Goal: Transaction & Acquisition: Subscribe to service/newsletter

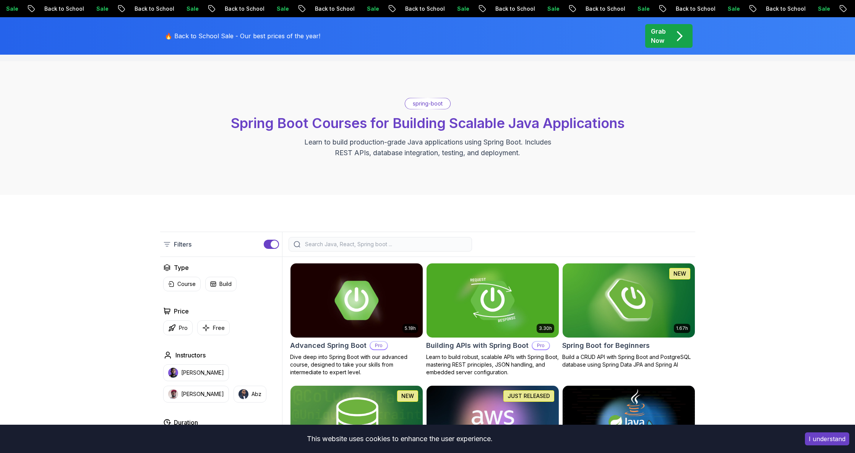
scroll to position [32, 0]
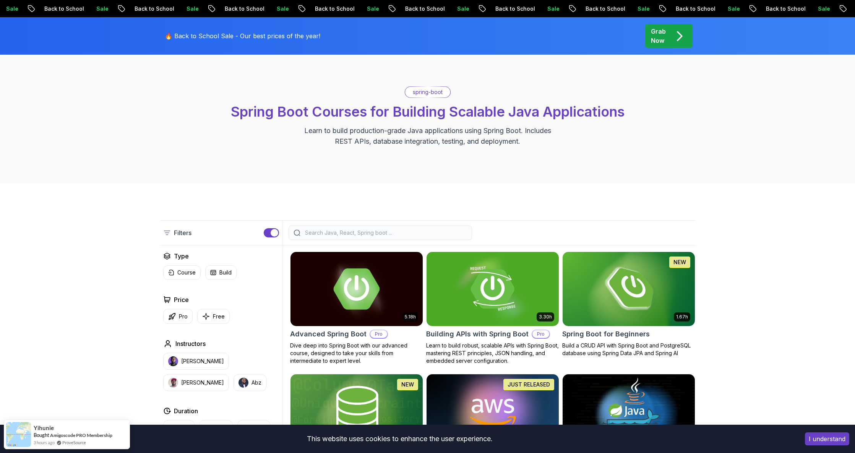
click at [363, 269] on img at bounding box center [356, 289] width 139 height 78
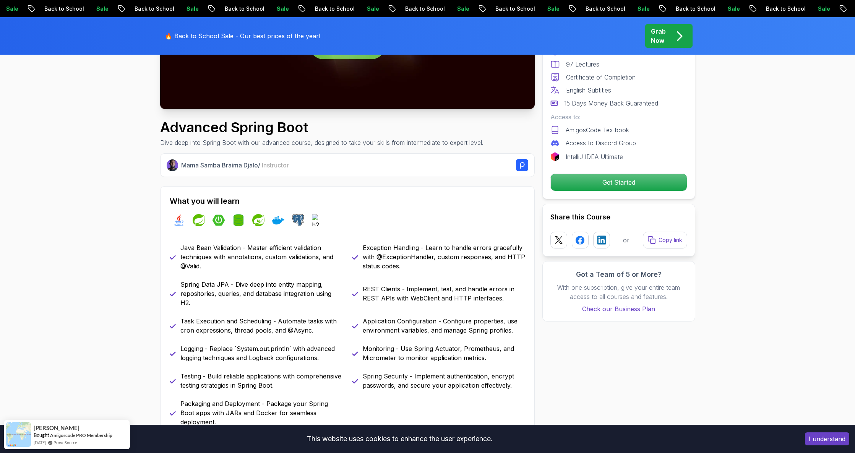
scroll to position [242, 0]
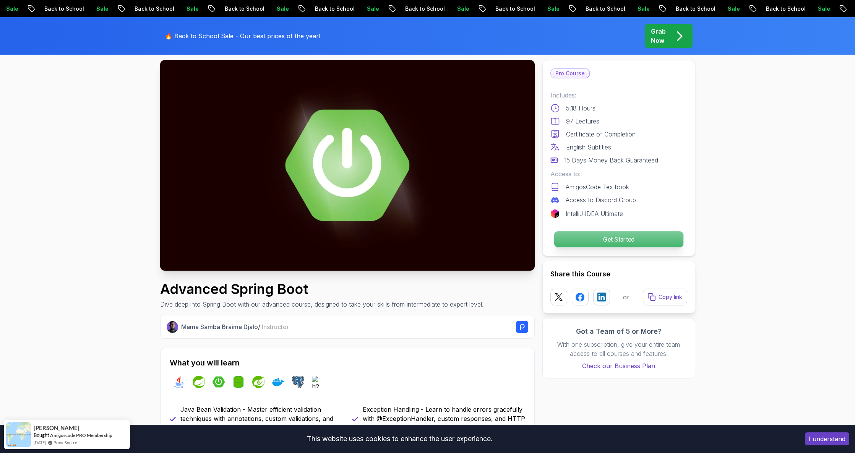
click at [598, 242] on p "Get Started" at bounding box center [618, 239] width 129 height 16
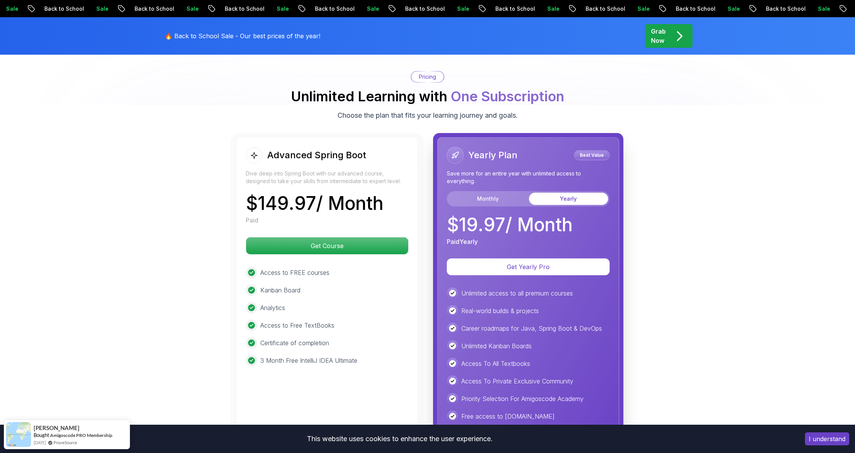
scroll to position [1668, 0]
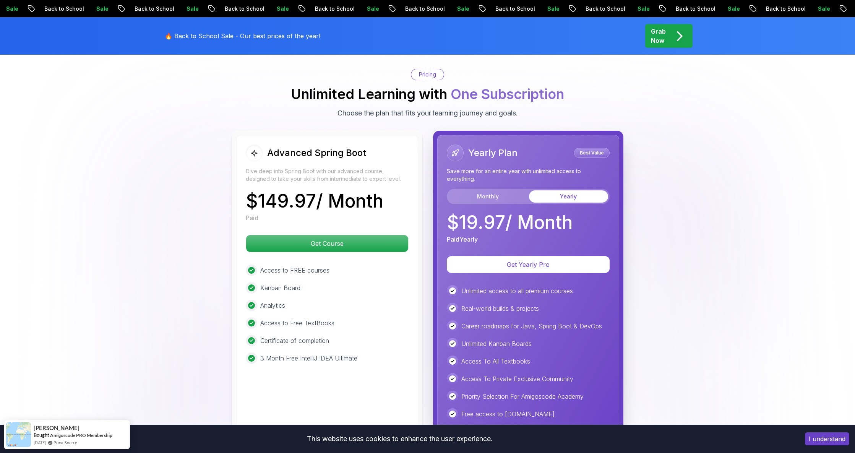
click at [541, 164] on body "Sale Back to School Sale Back to School Sale Back to School Sale Back to School…" at bounding box center [427, 82] width 855 height 3500
click at [487, 190] on button "Monthly" at bounding box center [487, 196] width 79 height 12
click at [558, 190] on button "Yearly" at bounding box center [568, 196] width 79 height 12
click at [481, 190] on button "Monthly" at bounding box center [487, 196] width 79 height 12
click at [565, 190] on button "Yearly" at bounding box center [568, 196] width 79 height 12
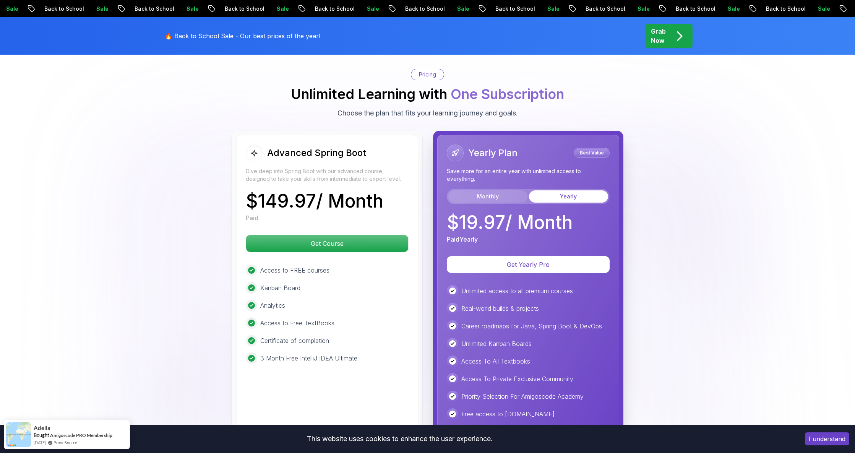
click at [503, 190] on button "Monthly" at bounding box center [487, 196] width 79 height 12
click at [557, 190] on button "Yearly" at bounding box center [568, 196] width 79 height 12
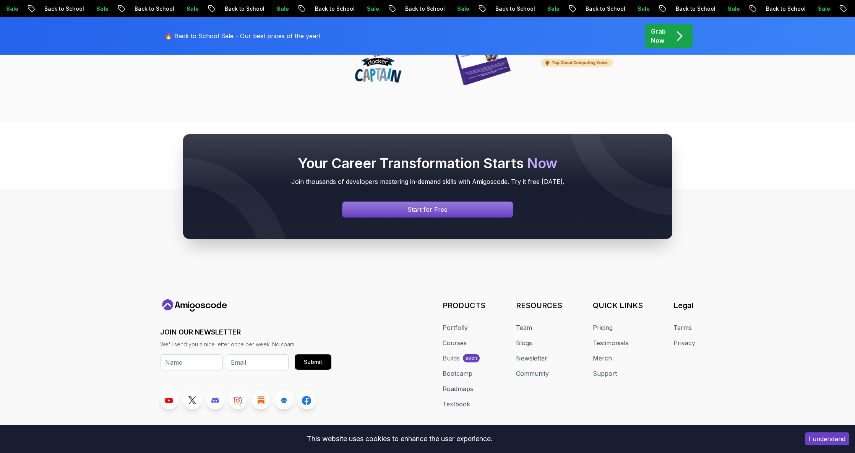
scroll to position [3027, 0]
